Goal: Use online tool/utility

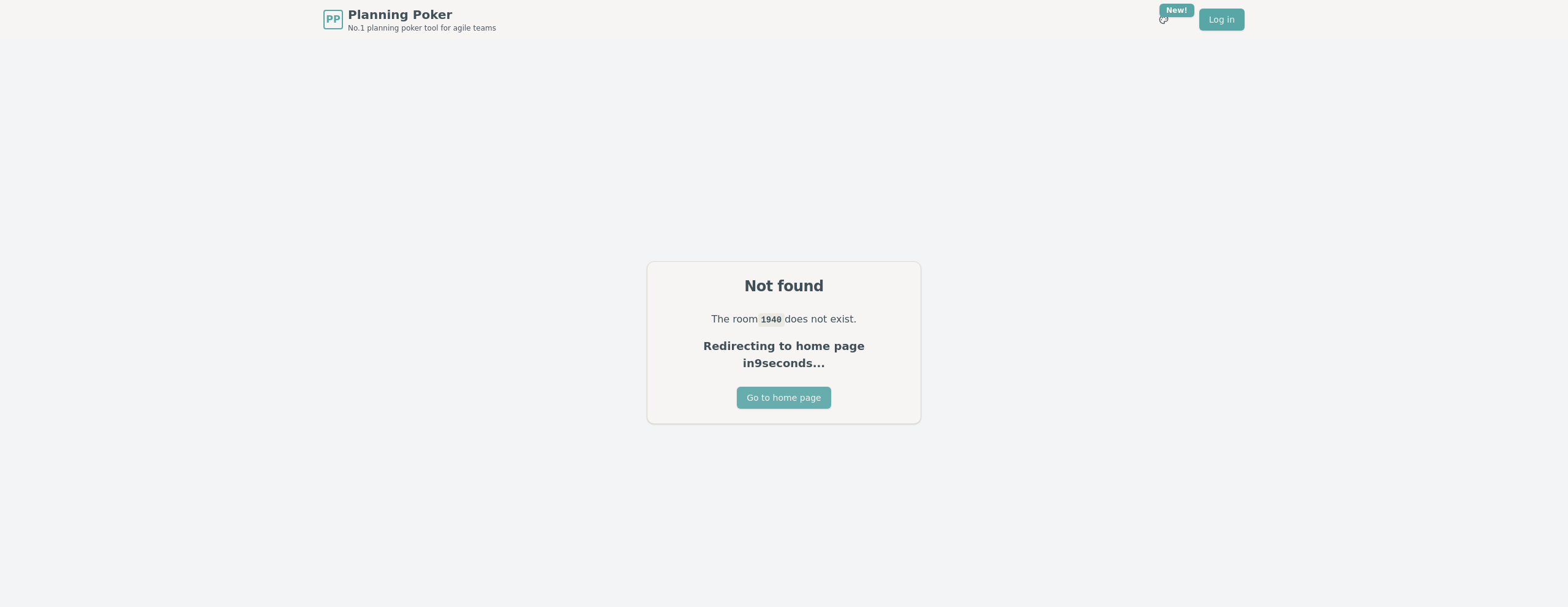
click at [778, 390] on button "Go to home page" at bounding box center [784, 398] width 94 height 22
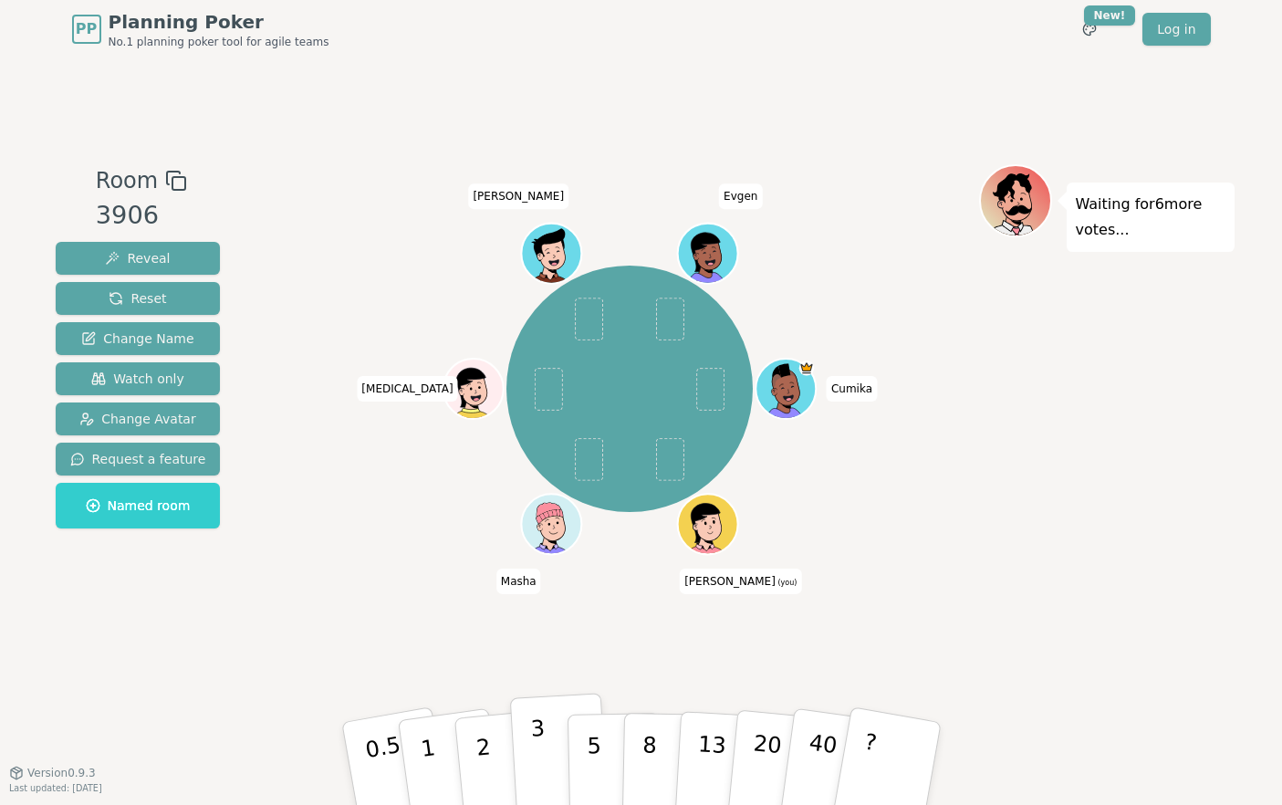
click at [542, 737] on p "3" at bounding box center [539, 764] width 20 height 99
click at [424, 735] on p "1" at bounding box center [429, 765] width 27 height 99
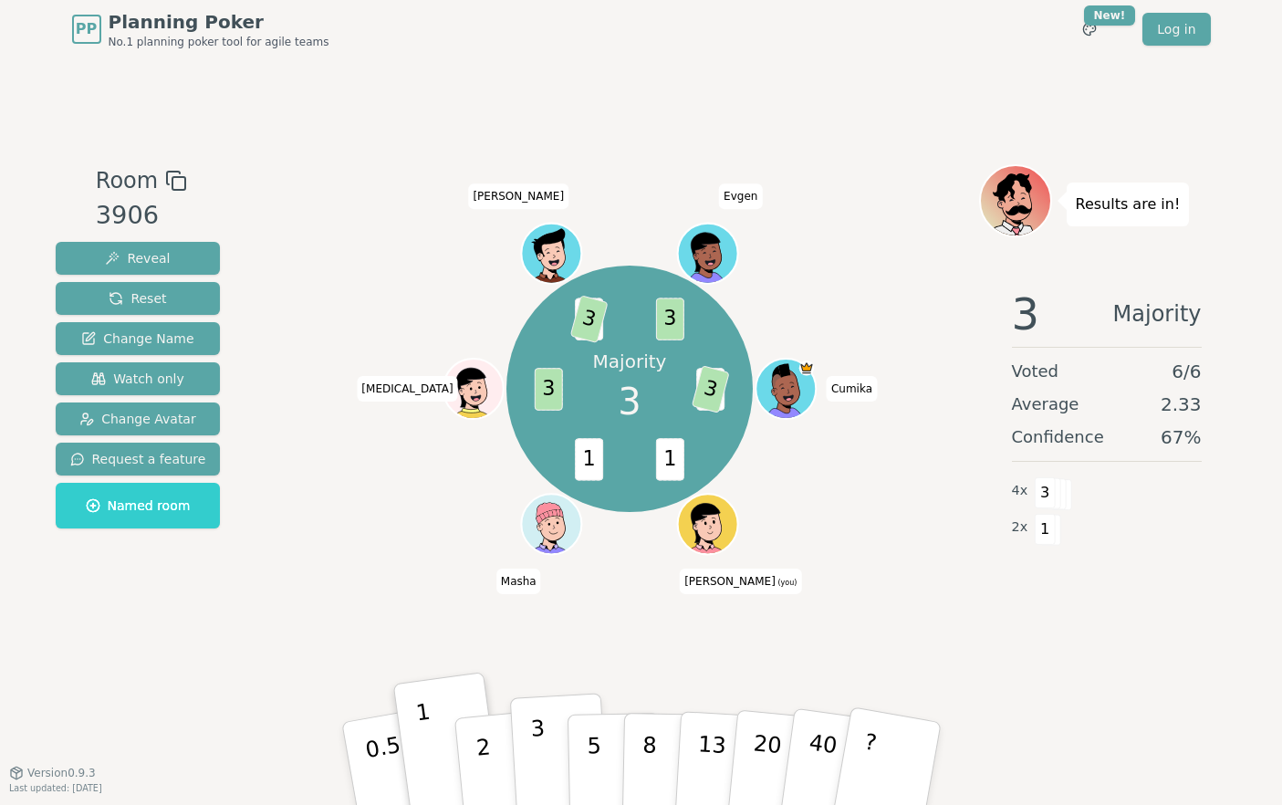
click at [542, 735] on p "3" at bounding box center [539, 764] width 20 height 99
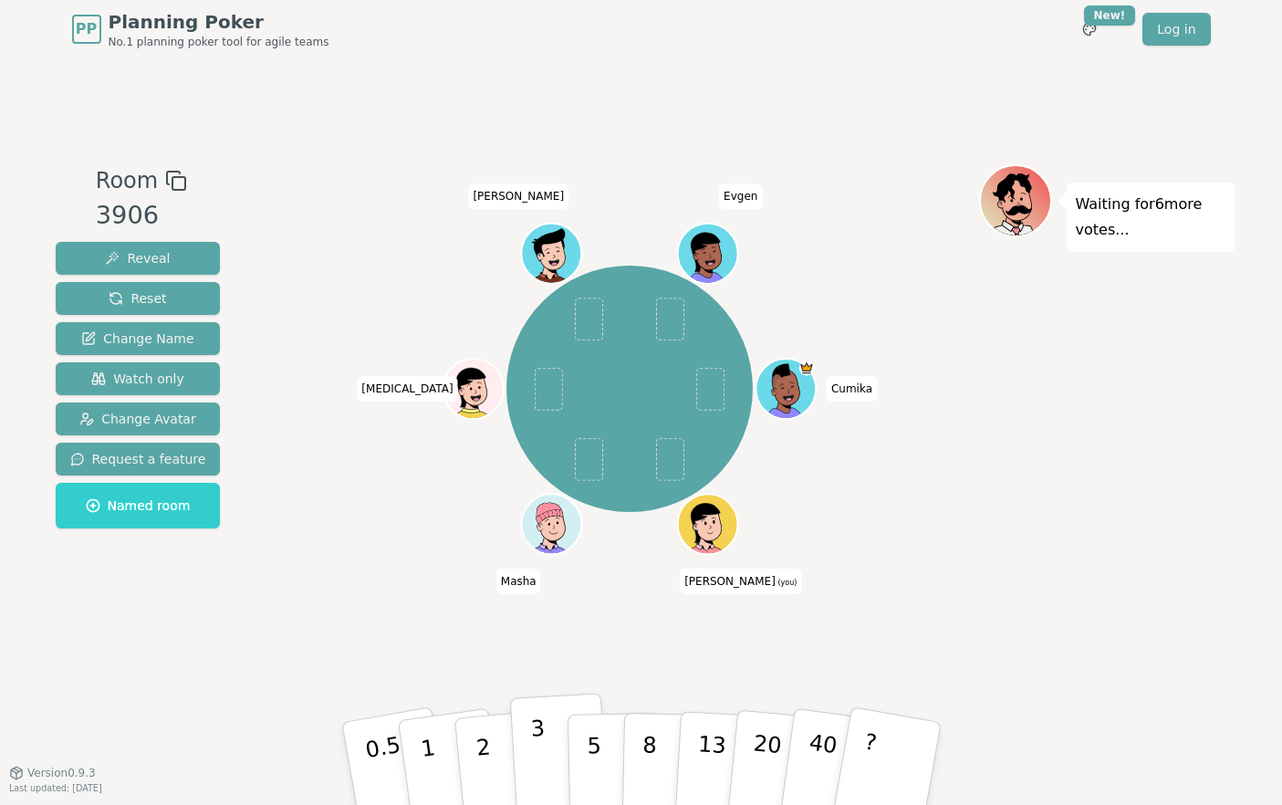
click at [529, 728] on button "3" at bounding box center [558, 764] width 99 height 142
click at [535, 735] on p "3" at bounding box center [539, 764] width 20 height 99
click at [536, 738] on p "3" at bounding box center [539, 764] width 20 height 99
click at [545, 746] on button "3" at bounding box center [558, 764] width 99 height 142
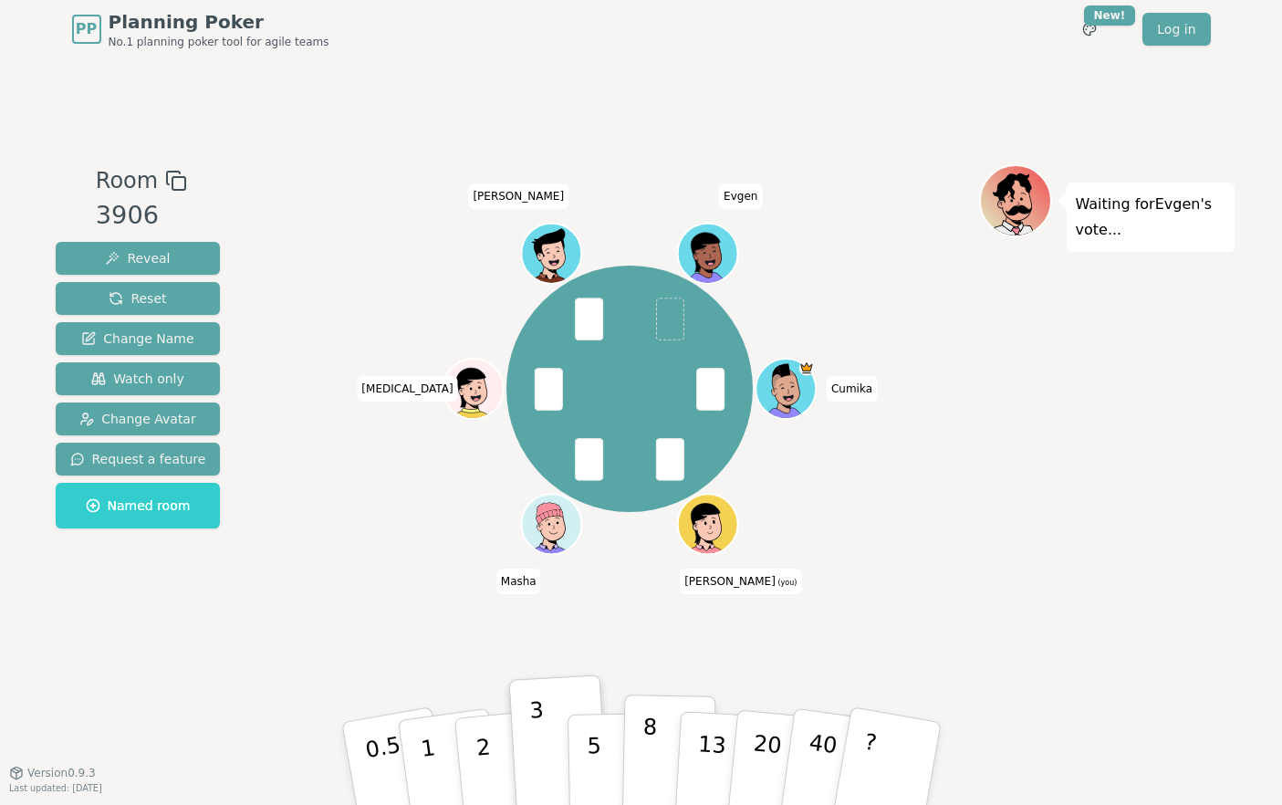
click at [654, 747] on p "8" at bounding box center [649, 763] width 16 height 99
click at [543, 736] on p "3" at bounding box center [539, 764] width 20 height 99
